Goal: Information Seeking & Learning: Understand process/instructions

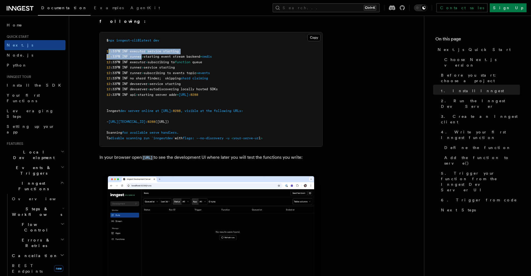
drag, startPoint x: 108, startPoint y: 44, endPoint x: 142, endPoint y: 49, distance: 34.2
click at [142, 49] on code "$ npx inngest-cli@latest dev 12 :33PM INF executor > service starting 12 :33PM …" at bounding box center [185, 89] width 156 height 102
click at [130, 49] on span ":33PM INF executor" at bounding box center [127, 51] width 35 height 4
click at [108, 49] on span "12" at bounding box center [109, 51] width 4 height 4
drag, startPoint x: 108, startPoint y: 44, endPoint x: 117, endPoint y: 44, distance: 8.6
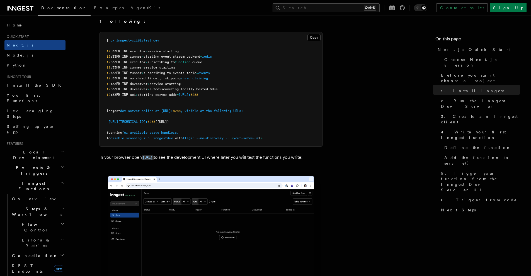
click at [117, 49] on span ":33PM INF executor" at bounding box center [127, 51] width 35 height 4
click at [498, 30] on nav "On this page Next.js Quick Start Choose Next.js version Before you start: choos…" at bounding box center [477, 146] width 107 height 261
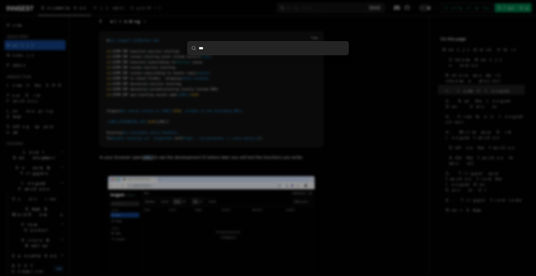
type input "***"
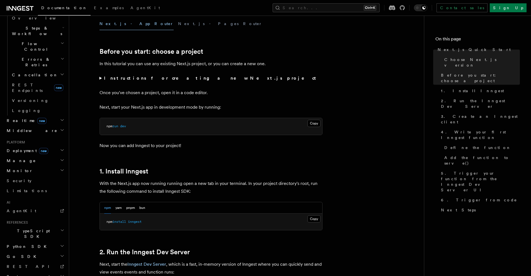
scroll to position [167, 0]
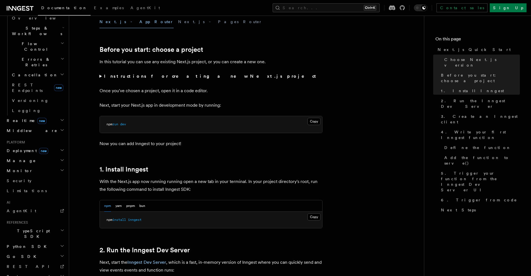
click at [47, 146] on h2 "Deployment new" at bounding box center [34, 151] width 61 height 10
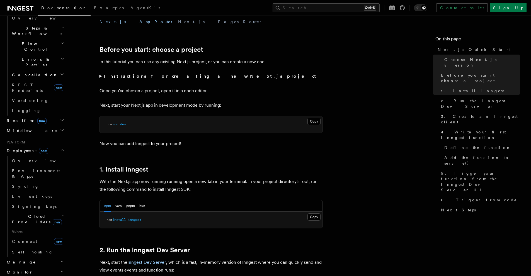
click at [57, 146] on h2 "Deployment new" at bounding box center [34, 151] width 61 height 10
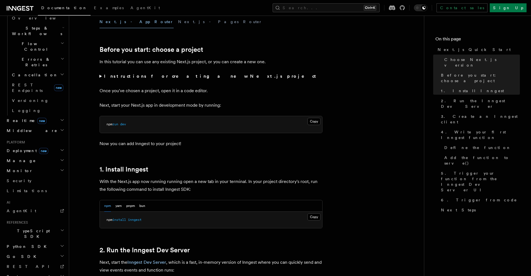
click at [56, 146] on h2 "Deployment new" at bounding box center [34, 151] width 61 height 10
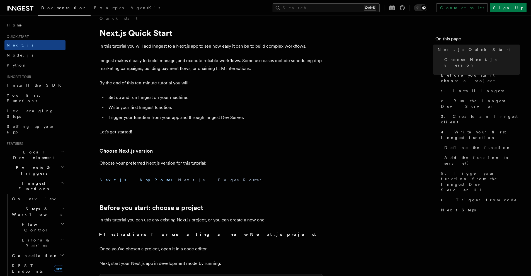
scroll to position [0, 0]
